Goal: Task Accomplishment & Management: Manage account settings

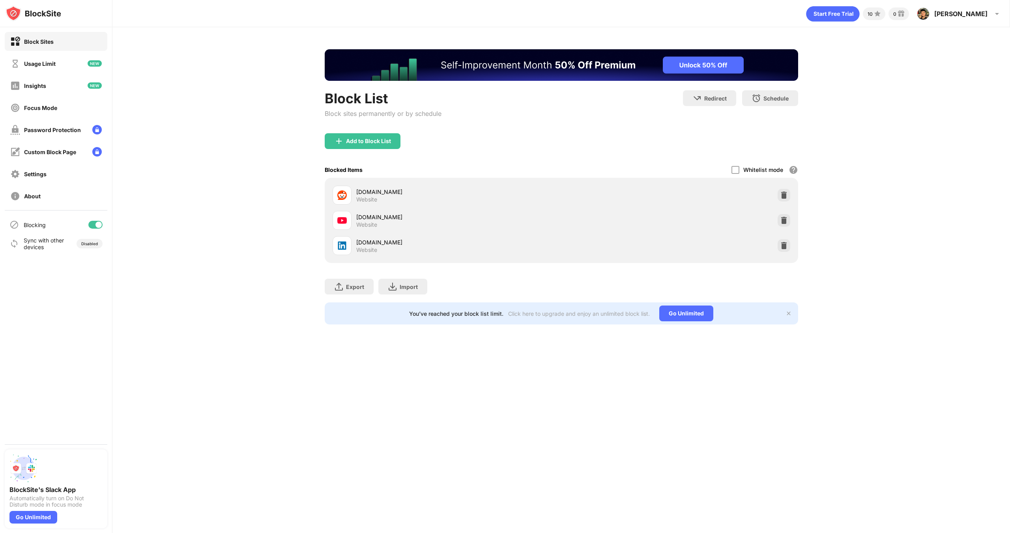
drag, startPoint x: 95, startPoint y: 225, endPoint x: 99, endPoint y: 227, distance: 4.1
click at [97, 225] on div at bounding box center [98, 225] width 6 height 6
click at [197, 247] on div "Block List Block sites permanently or by schedule Redirect Choose a site to be …" at bounding box center [560, 187] width 897 height 320
click at [99, 226] on div at bounding box center [95, 225] width 14 height 8
drag, startPoint x: 166, startPoint y: 219, endPoint x: 182, endPoint y: 220, distance: 15.8
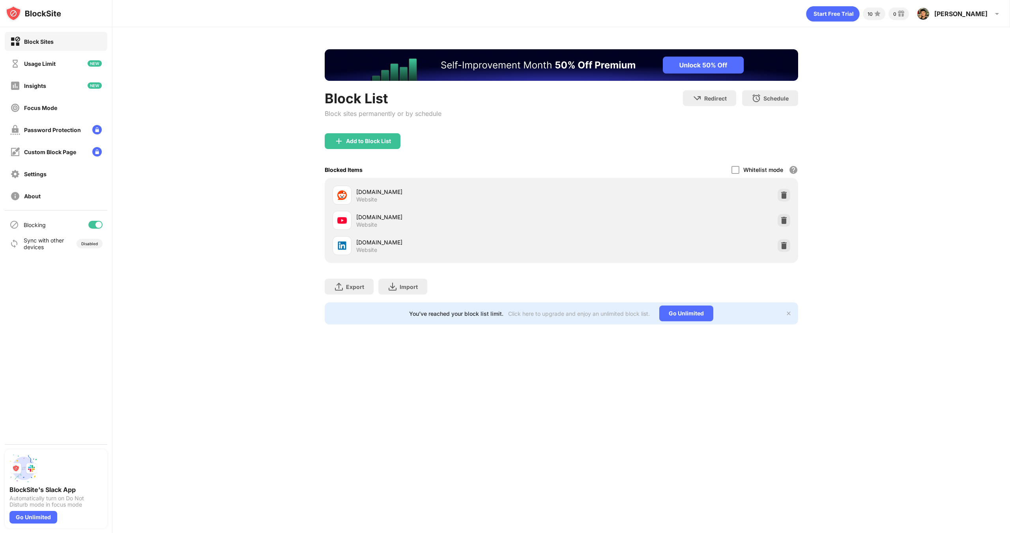
click at [169, 219] on div "Block List Block sites permanently or by schedule Redirect Choose a site to be …" at bounding box center [560, 187] width 897 height 320
